Goal: Information Seeking & Learning: Learn about a topic

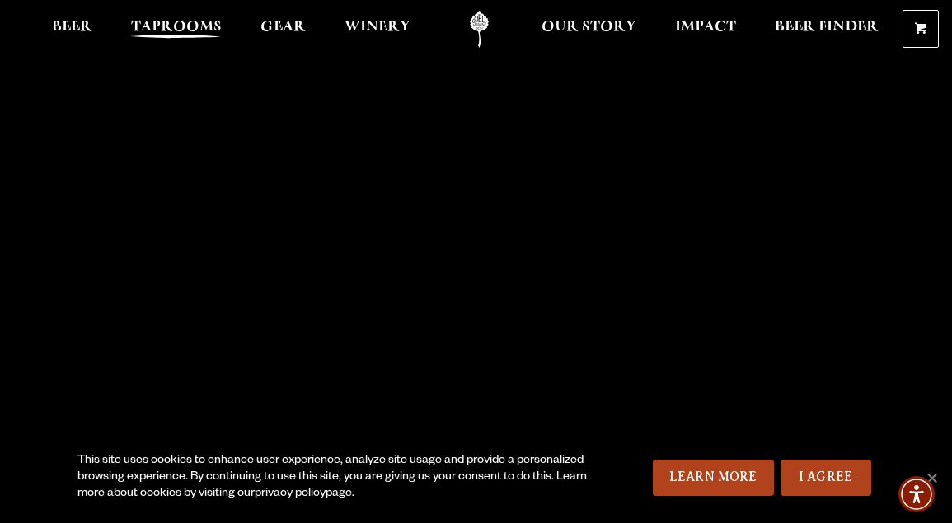
click at [197, 21] on span "Taprooms" at bounding box center [176, 27] width 91 height 13
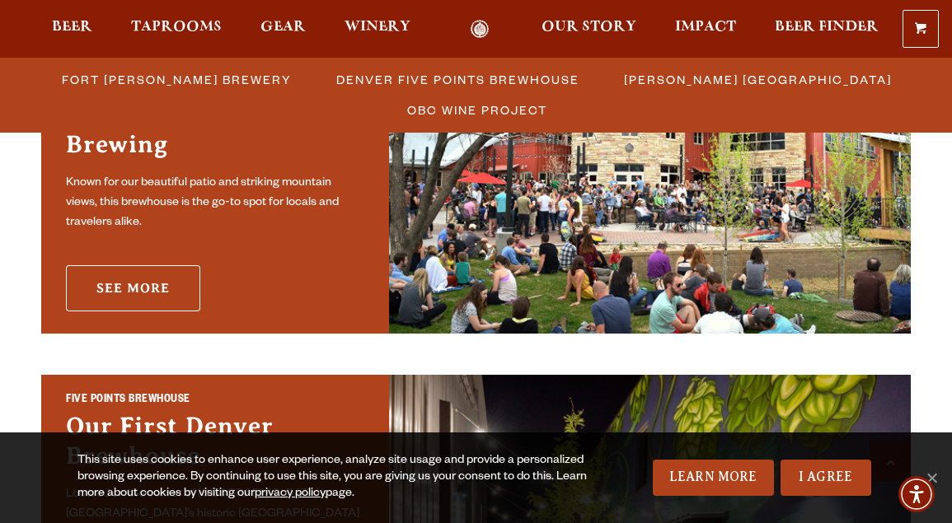
scroll to position [627, 0]
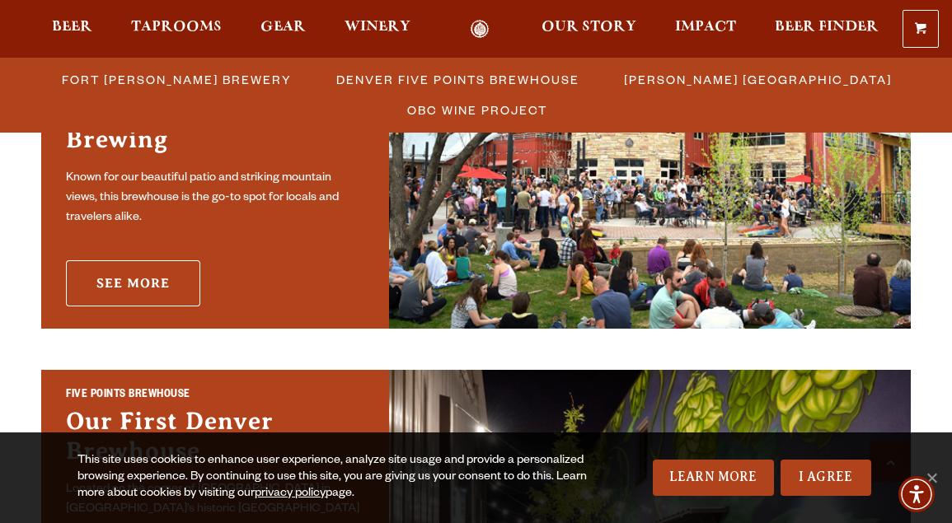
click at [164, 265] on link "See More" at bounding box center [133, 283] width 134 height 46
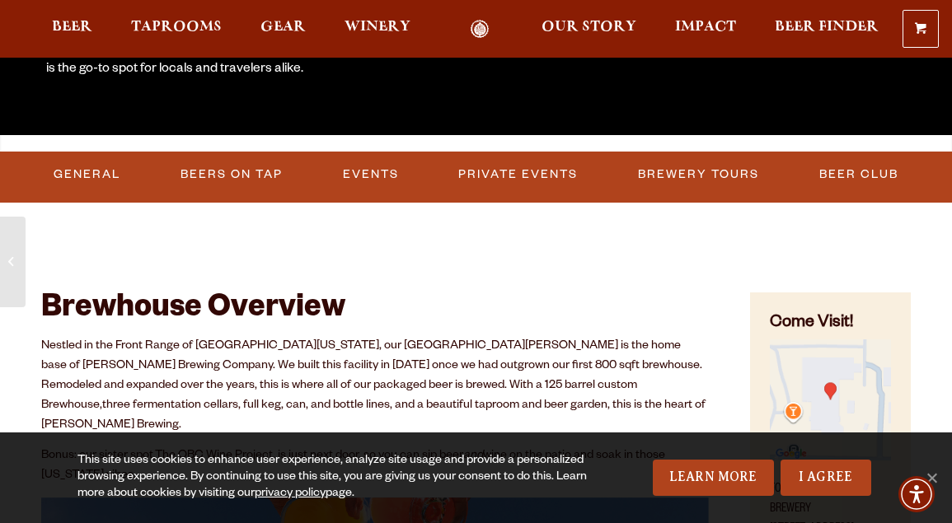
scroll to position [403, 0]
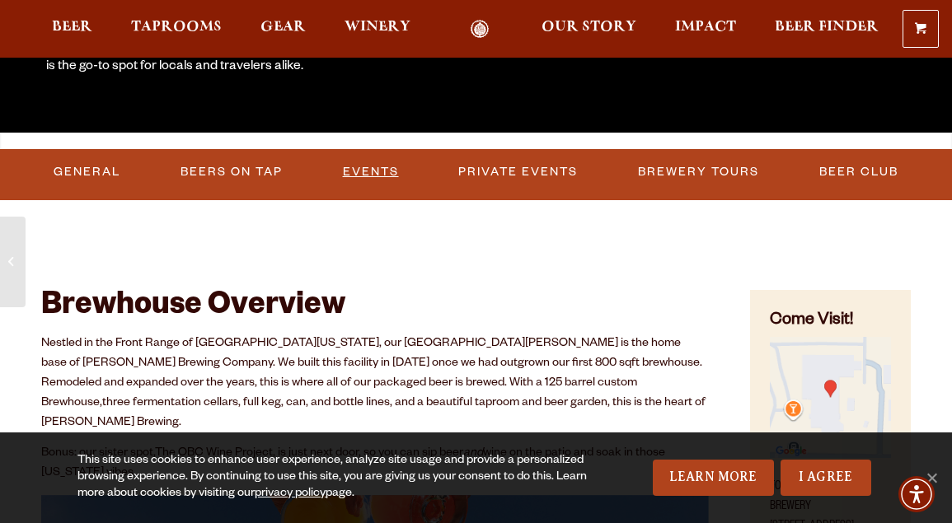
click at [381, 171] on link "Events" at bounding box center [370, 172] width 69 height 38
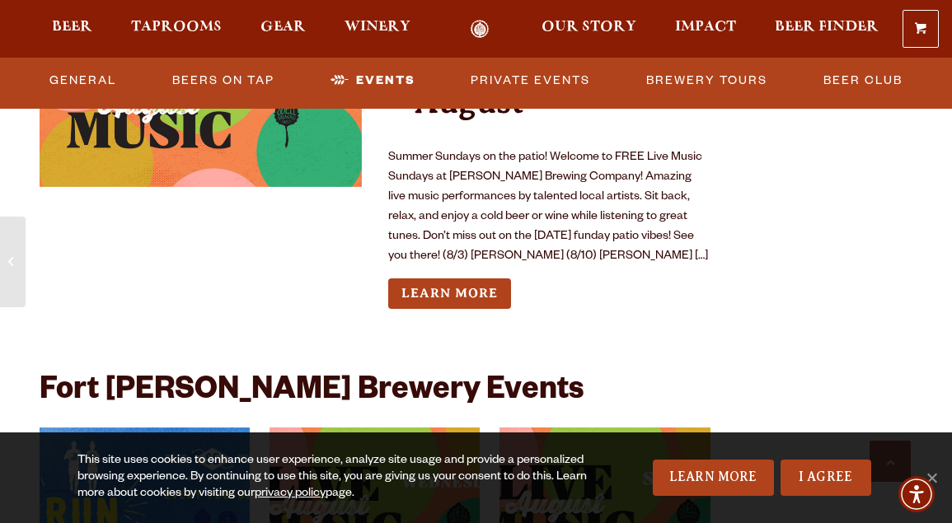
scroll to position [6131, 0]
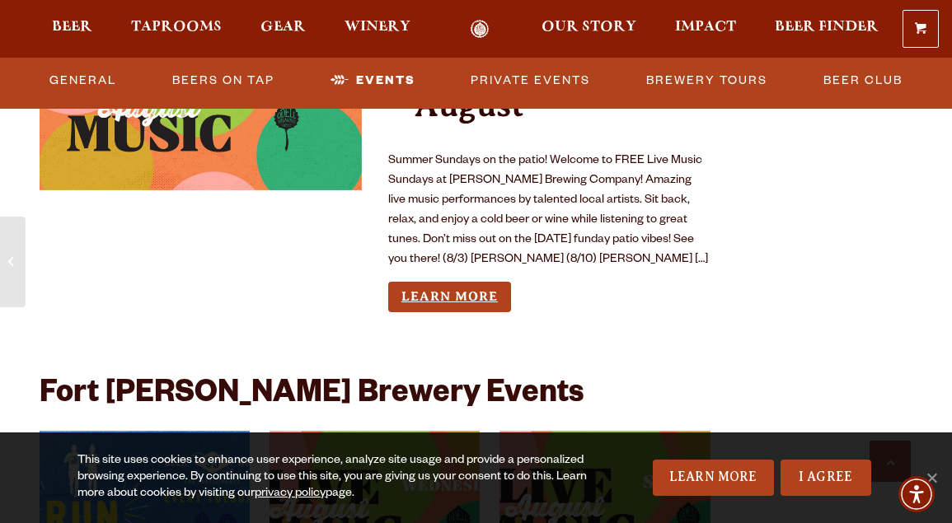
click at [452, 282] on link "Learn More" at bounding box center [449, 297] width 123 height 30
